Goal: Contribute content: Add original content to the website for others to see

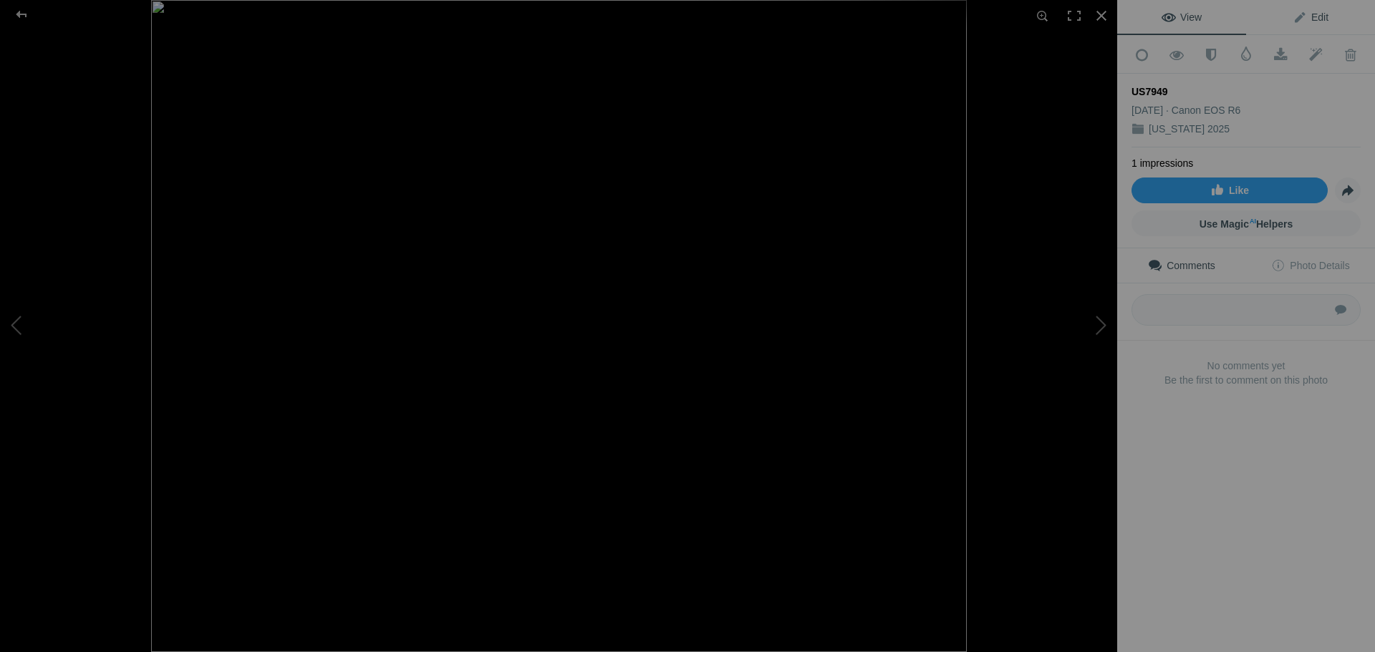
click at [1304, 22] on span "Edit" at bounding box center [1311, 16] width 36 height 11
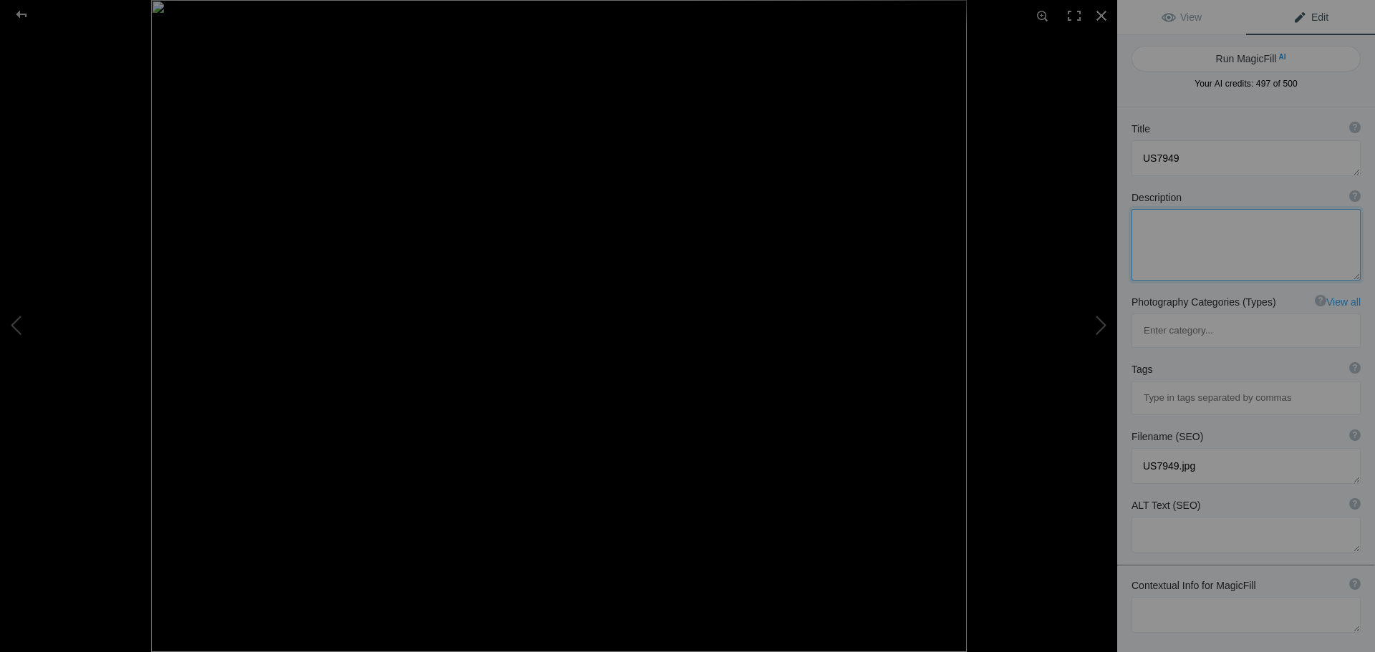
click at [1217, 227] on textarea at bounding box center [1245, 245] width 229 height 72
type textarea "[PERSON_NAME] Glacier Prince [PERSON_NAME] Sound [PERSON_NAME]"
click at [1254, 59] on button "Run MagicFill AI" at bounding box center [1245, 59] width 229 height 26
type textarea "Majestic [PERSON_NAME] Glacier in [GEOGRAPHIC_DATA][PERSON_NAME], [US_STATE]"
type textarea "Experience the breathtaking beauty of [PERSON_NAME] Glacier, nestled in the stu…"
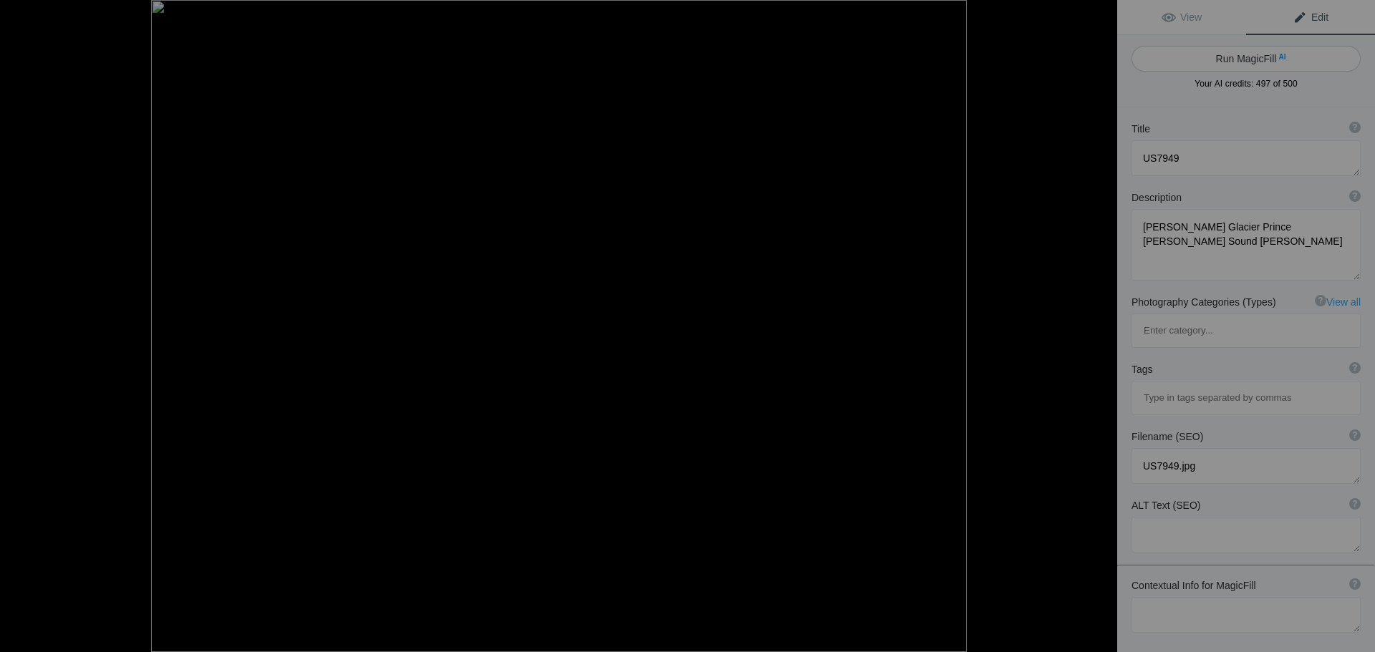
type textarea "[PERSON_NAME]-glacier-prince-[PERSON_NAME]-sound-[US_STATE][GEOGRAPHIC_DATA]jpg"
type textarea "A stunning view of [PERSON_NAME] Glacier in [GEOGRAPHIC_DATA][PERSON_NAME], [US…"
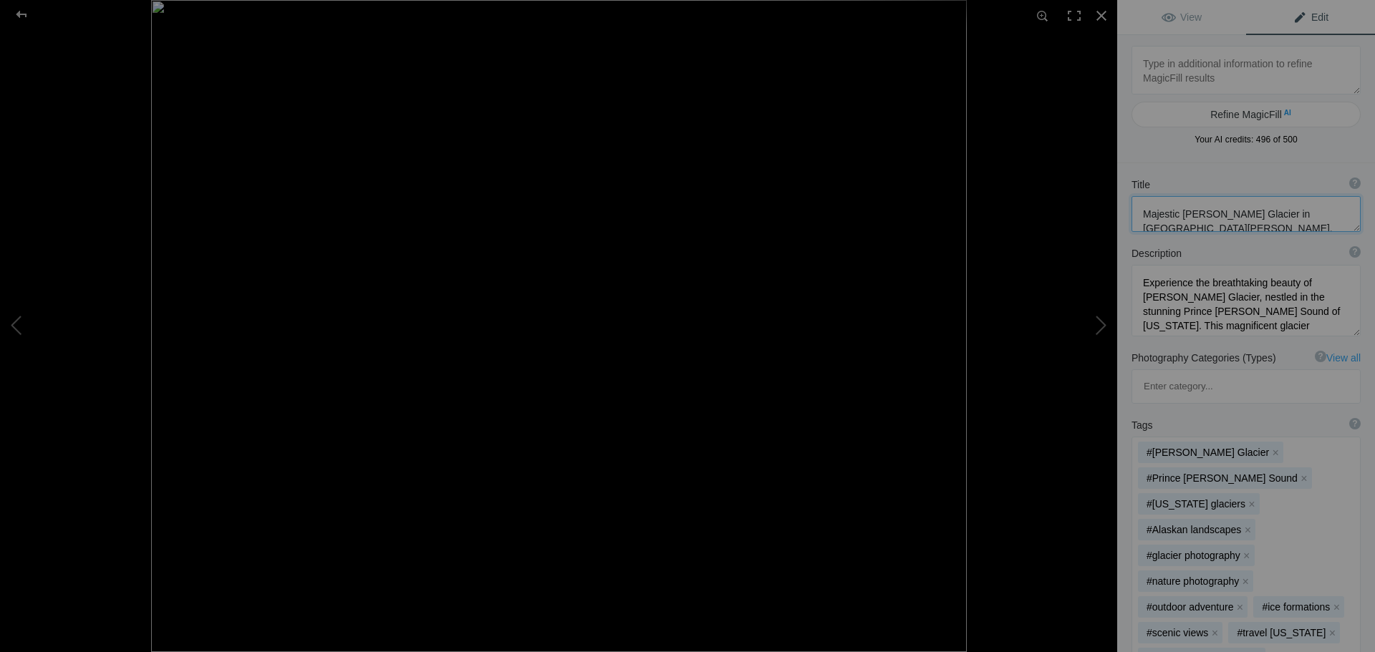
click at [1232, 226] on textarea at bounding box center [1245, 214] width 229 height 36
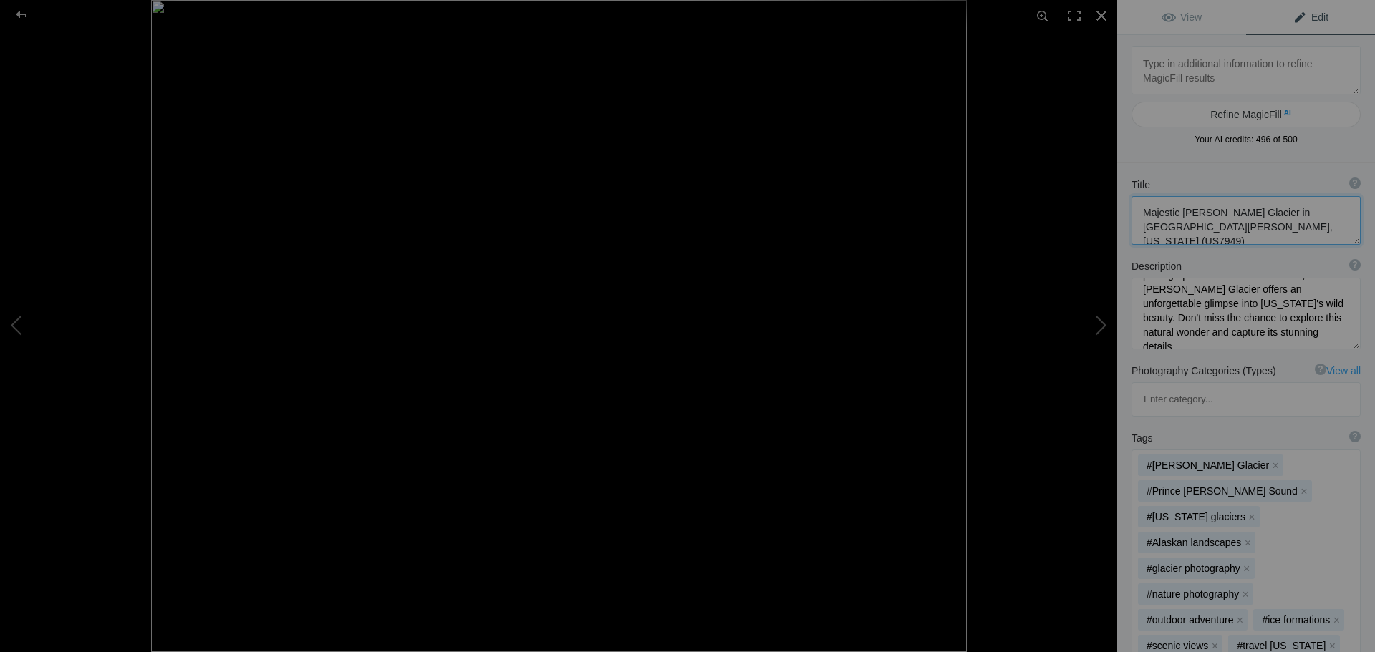
scroll to position [193, 0]
type textarea "Majestic [PERSON_NAME] Glacier in [GEOGRAPHIC_DATA][PERSON_NAME], [US_STATE] (U…"
click at [26, 20] on div at bounding box center [22, 14] width 52 height 29
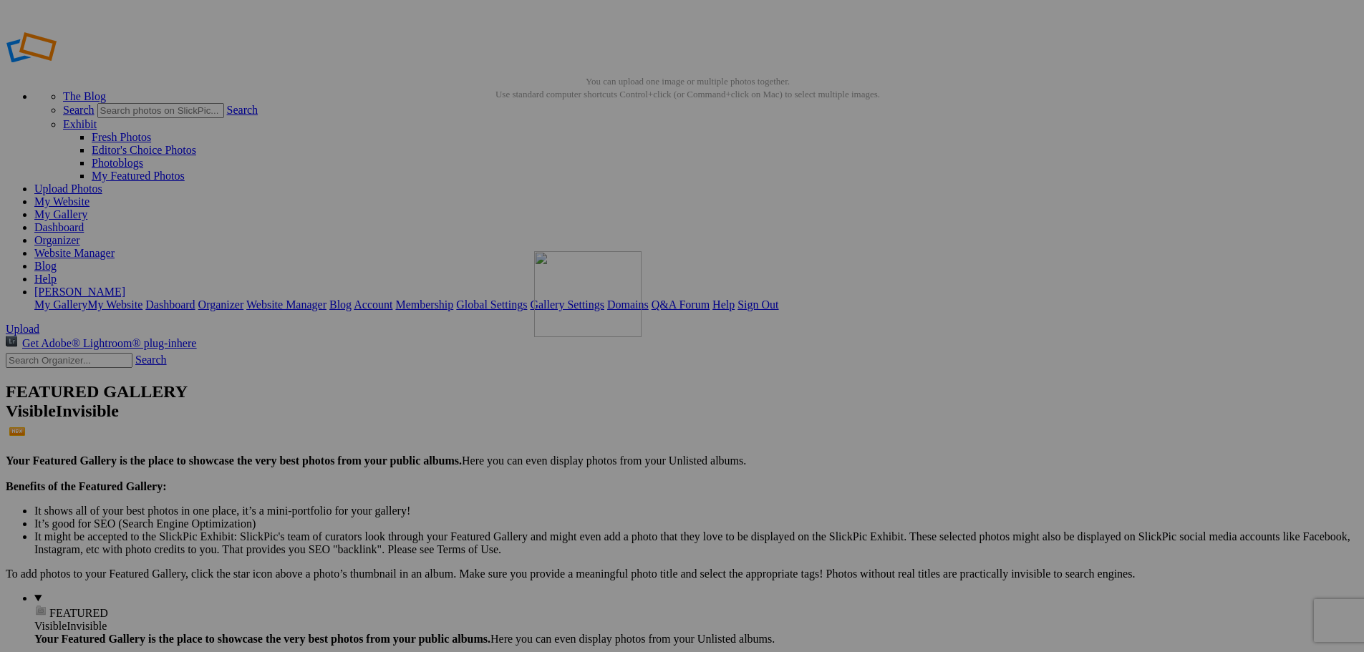
drag, startPoint x: 409, startPoint y: 195, endPoint x: 740, endPoint y: 354, distance: 367.7
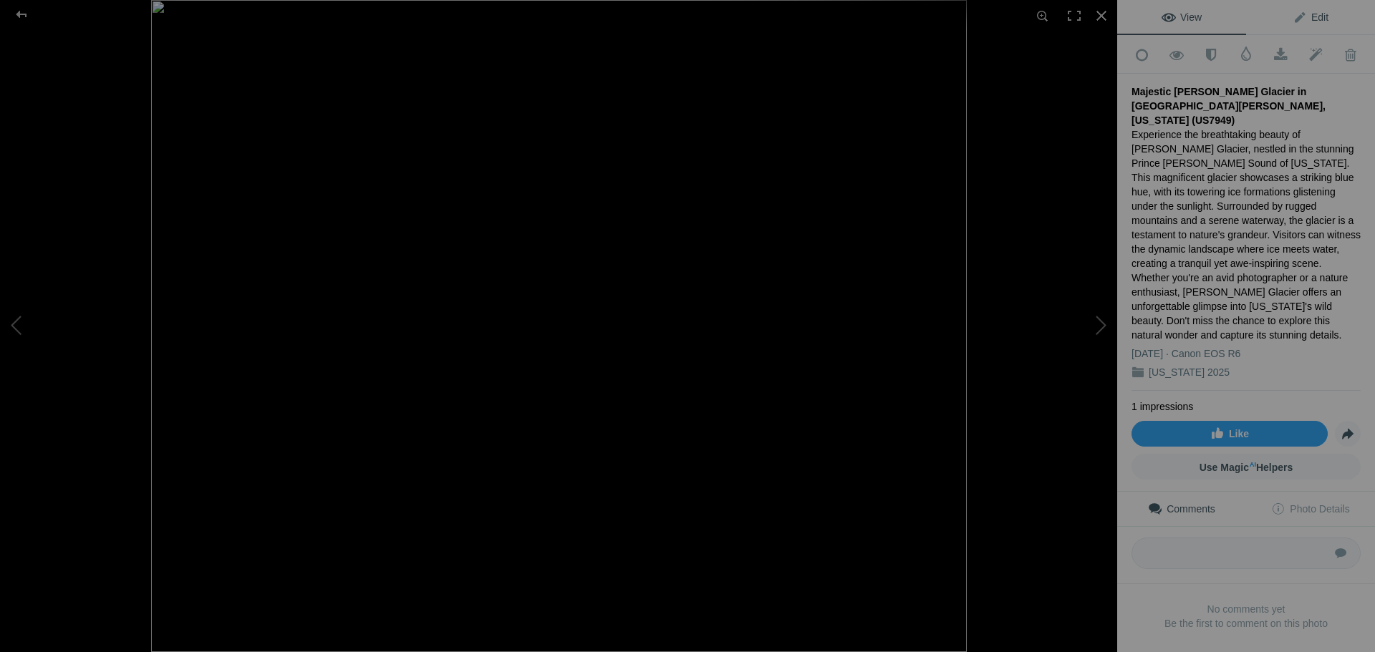
click at [1309, 18] on span "Edit" at bounding box center [1311, 16] width 36 height 11
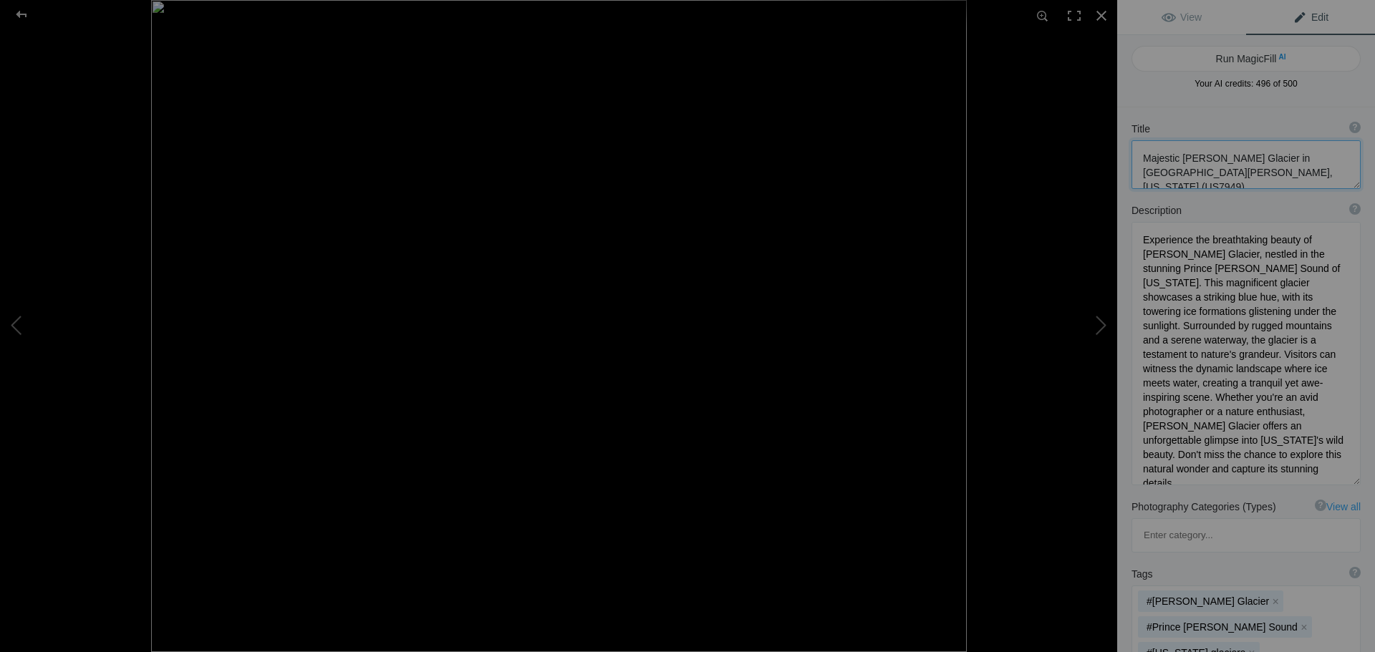
drag, startPoint x: 1144, startPoint y: 155, endPoint x: 1254, endPoint y: 174, distance: 111.1
click at [1254, 174] on textarea at bounding box center [1245, 164] width 229 height 49
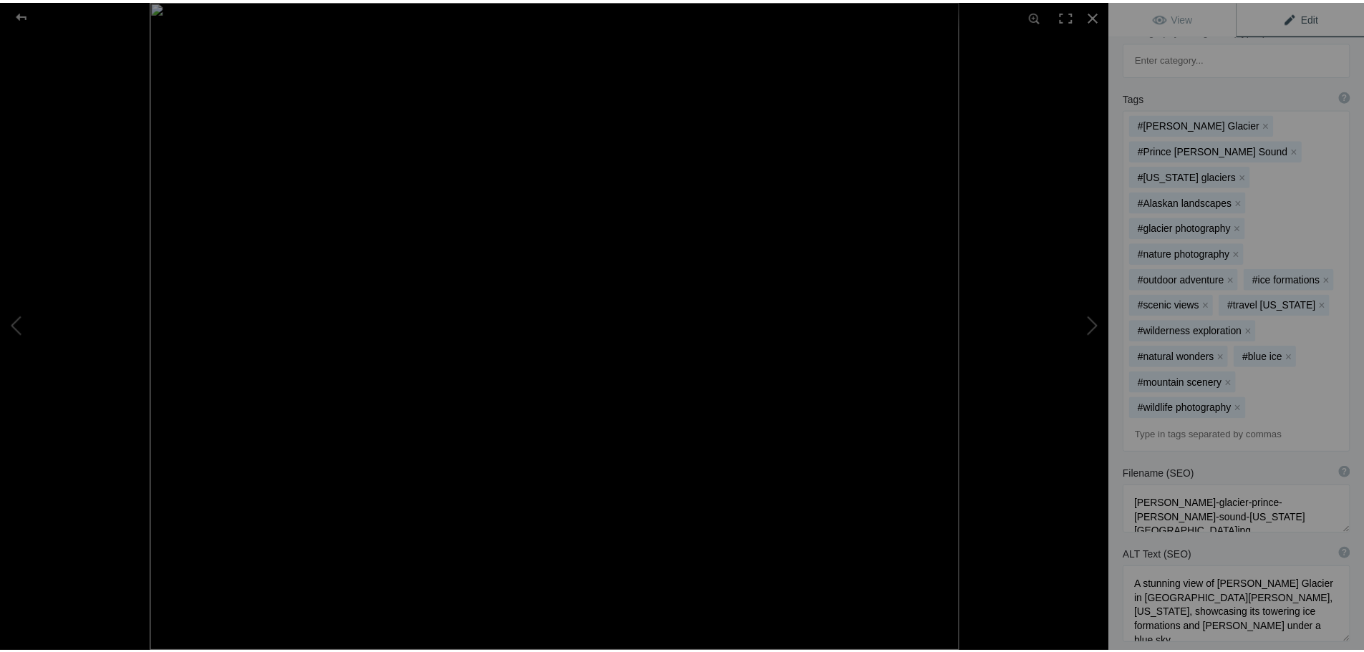
scroll to position [496, 0]
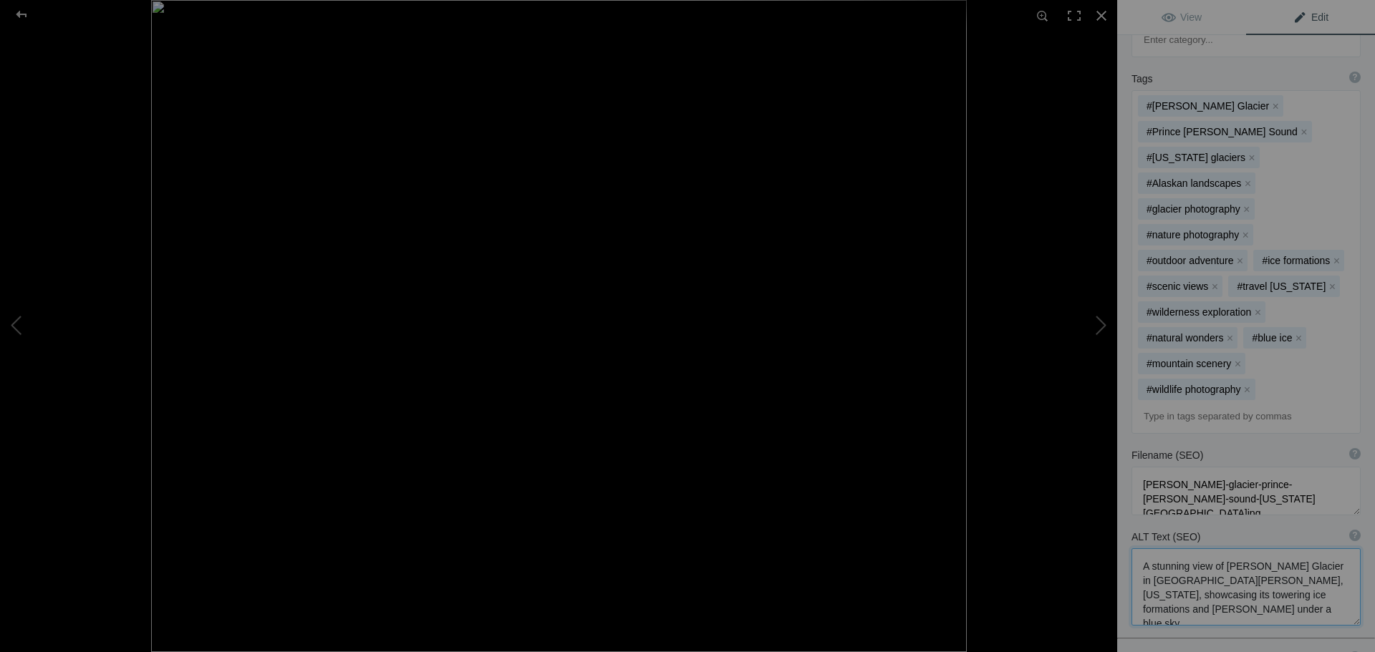
drag, startPoint x: 1272, startPoint y: 544, endPoint x: 1116, endPoint y: 503, distance: 161.4
click at [1116, 503] on div "US7949 View Edit Run MagicFill AI Your AI credits: 496 of 500 You have used all…" at bounding box center [687, 326] width 1375 height 652
click at [19, 16] on div at bounding box center [22, 14] width 52 height 29
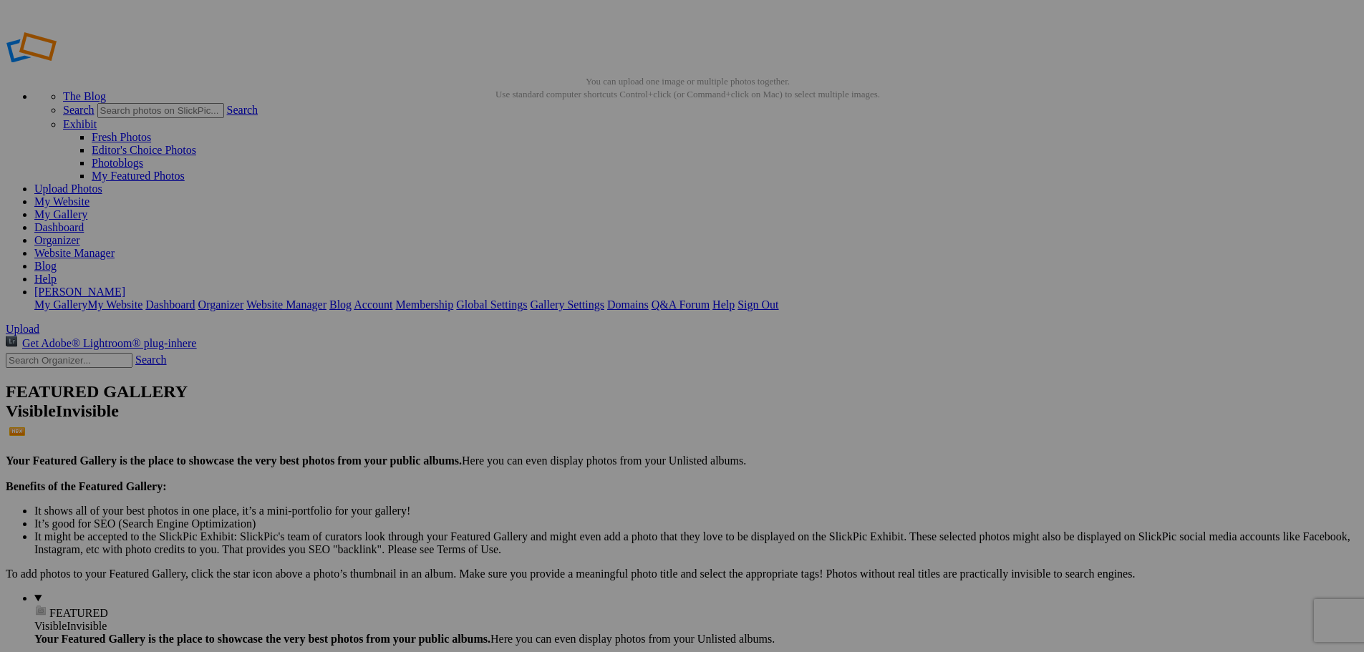
click at [115, 247] on link "Website Manager" at bounding box center [74, 253] width 80 height 12
